Goal: Task Accomplishment & Management: Complete application form

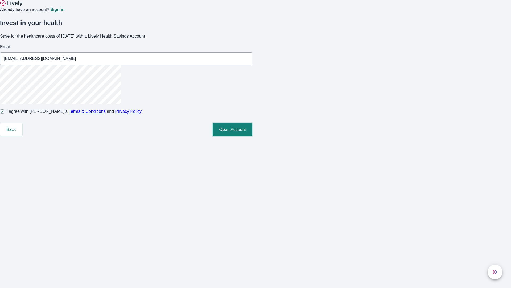
click at [252, 136] on button "Open Account" at bounding box center [233, 129] width 40 height 13
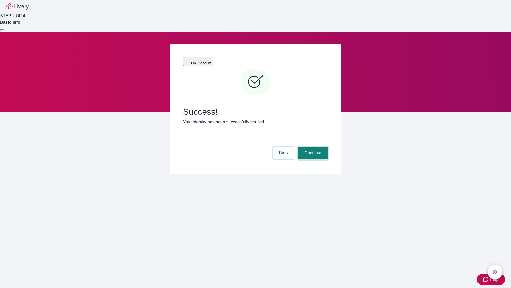
click at [312, 146] on button "Continue" at bounding box center [313, 152] width 30 height 13
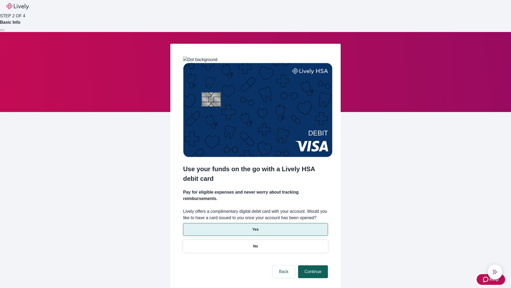
click at [255, 226] on p "Yes" at bounding box center [255, 229] width 6 height 6
click at [312, 265] on button "Continue" at bounding box center [313, 271] width 30 height 13
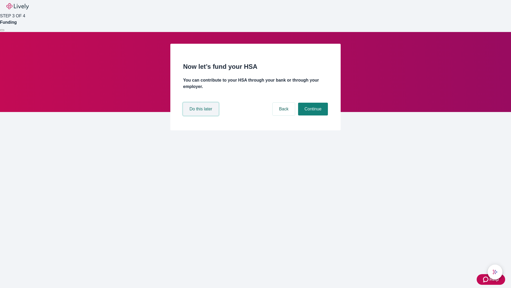
click at [202, 115] on button "Do this later" at bounding box center [200, 109] width 35 height 13
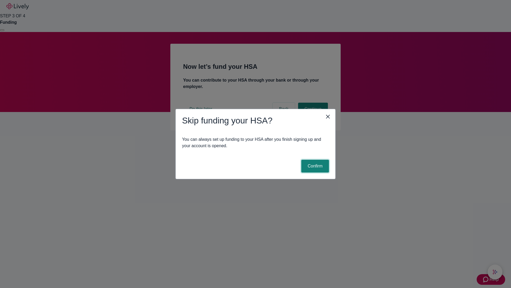
click at [314, 166] on button "Confirm" at bounding box center [315, 166] width 28 height 13
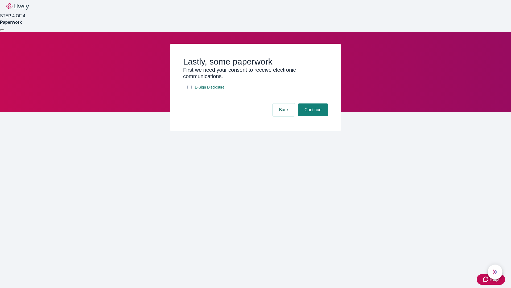
click at [190, 89] on input "E-Sign Disclosure" at bounding box center [189, 87] width 4 height 4
checkbox input "true"
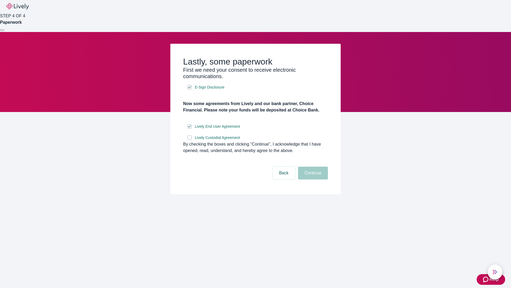
click at [190, 140] on input "Lively Custodial Agreement" at bounding box center [189, 137] width 4 height 4
checkbox input "true"
click at [312, 179] on button "Continue" at bounding box center [313, 172] width 30 height 13
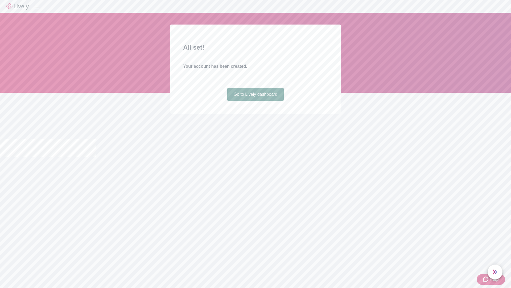
click at [255, 101] on link "Go to Lively dashboard" at bounding box center [255, 94] width 57 height 13
